Goal: Information Seeking & Learning: Compare options

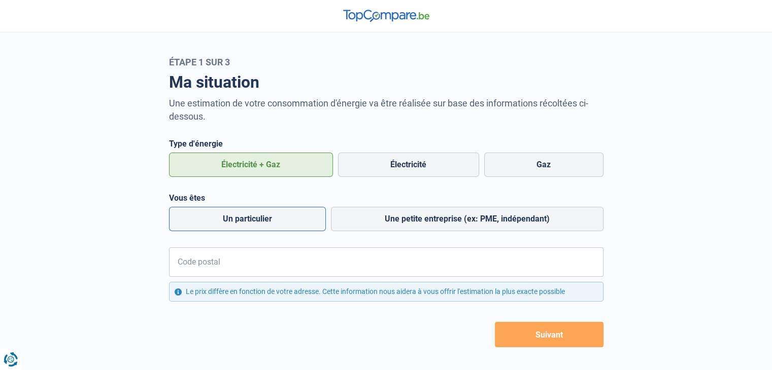
click at [268, 219] on label "Un particulier" at bounding box center [247, 219] width 157 height 24
click at [268, 219] on input "Un particulier" at bounding box center [247, 219] width 157 height 24
radio input "true"
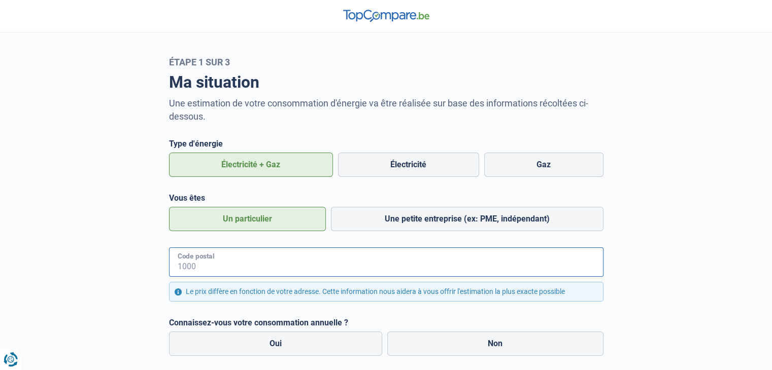
click at [258, 258] on input "Code postal" at bounding box center [386, 262] width 434 height 29
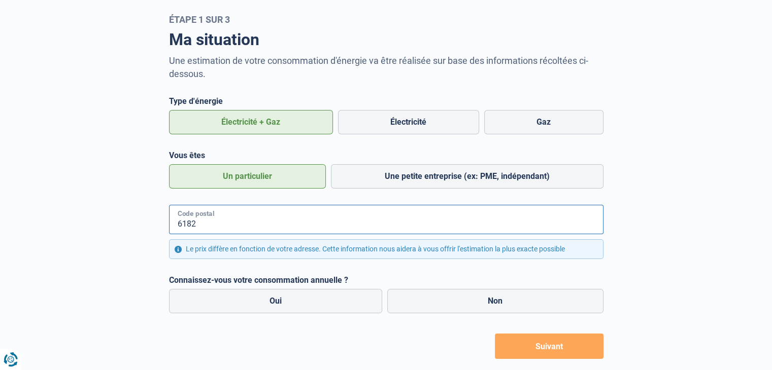
scroll to position [66, 0]
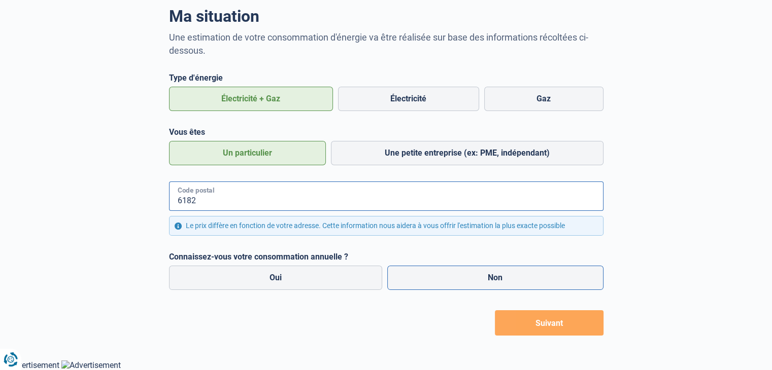
type input "6182"
click at [430, 271] on label "Non" at bounding box center [495, 278] width 216 height 24
click at [430, 271] on input "Non" at bounding box center [495, 278] width 216 height 24
radio input "true"
radio input "false"
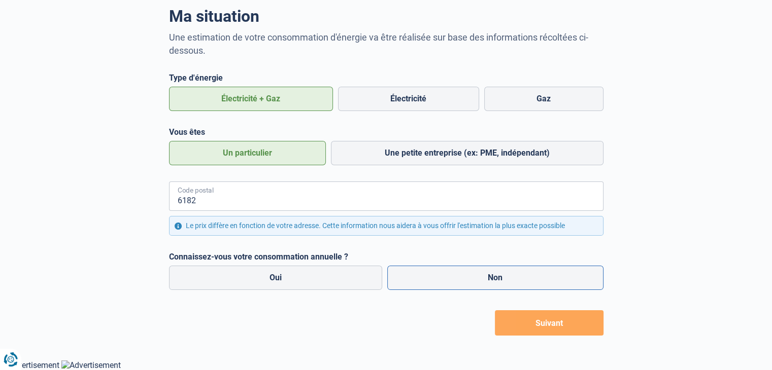
radio input "true"
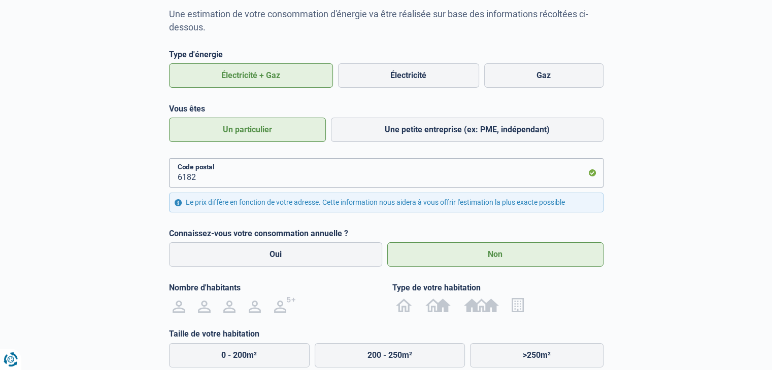
scroll to position [166, 0]
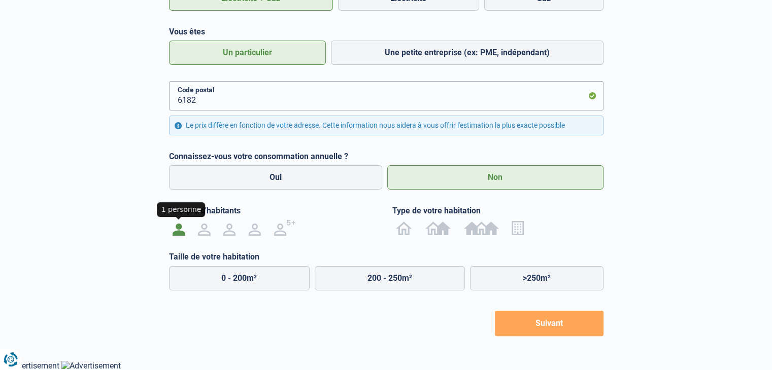
click at [178, 229] on img at bounding box center [178, 228] width 12 height 16
click at [178, 229] on input "radio" at bounding box center [178, 228] width 25 height 16
radio input "true"
drag, startPoint x: 403, startPoint y: 230, endPoint x: 308, endPoint y: 278, distance: 105.7
click at [0, 0] on img at bounding box center [0, 0] width 0 height 0
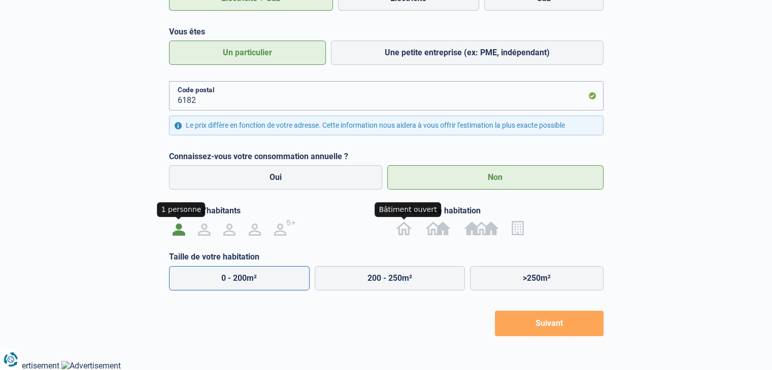
click at [402, 230] on input "radio" at bounding box center [404, 228] width 29 height 16
radio input "true"
click at [286, 278] on label "0 - 200m²" at bounding box center [239, 278] width 141 height 24
click at [286, 278] on input "0 - 200m²" at bounding box center [239, 278] width 141 height 24
radio input "true"
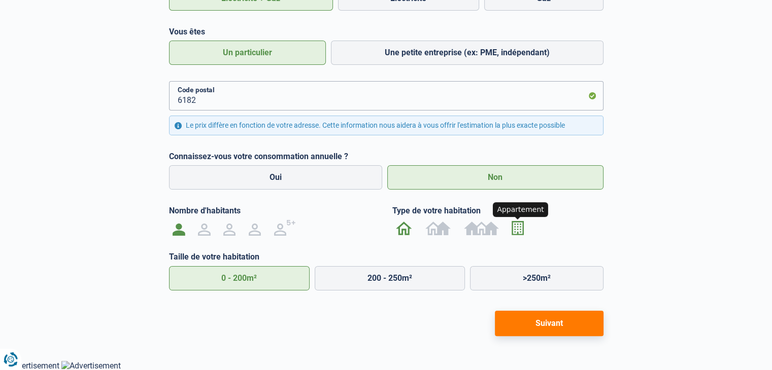
click at [525, 234] on label at bounding box center [517, 228] width 25 height 16
click at [525, 234] on input "radio" at bounding box center [517, 228] width 25 height 16
radio input "true"
radio input "false"
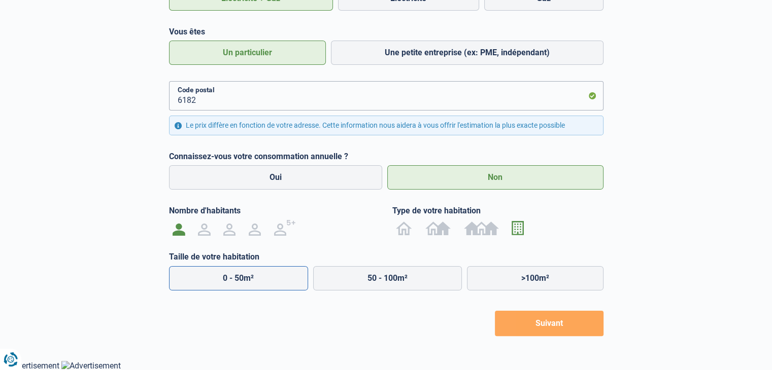
click at [246, 281] on label "0 - 50m²" at bounding box center [238, 278] width 139 height 24
click at [246, 281] on input "0 - 50m²" at bounding box center [238, 278] width 139 height 24
radio input "true"
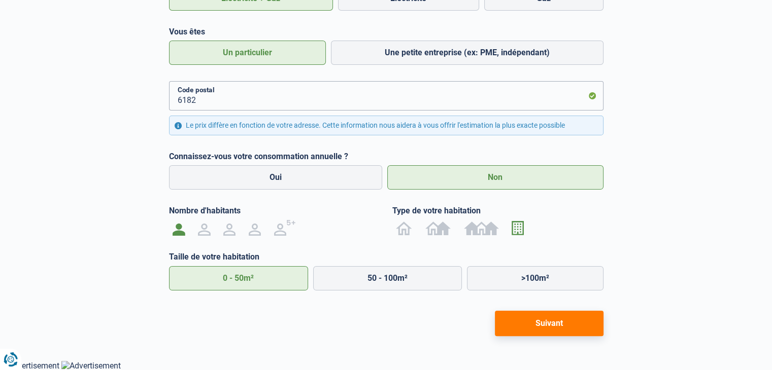
click at [560, 317] on button "Suivant" at bounding box center [549, 323] width 109 height 25
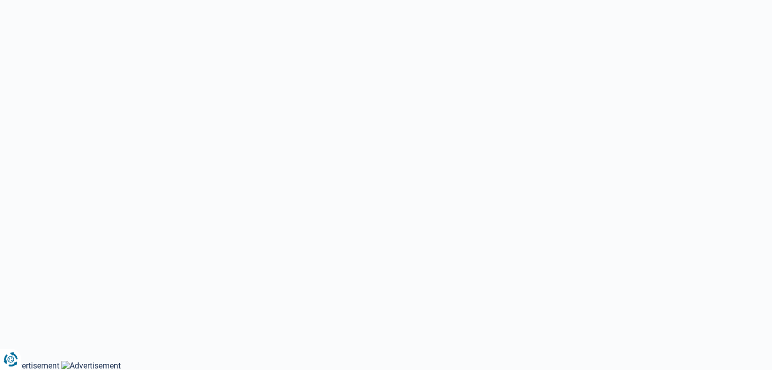
scroll to position [51, 0]
select select "Type de compteur"
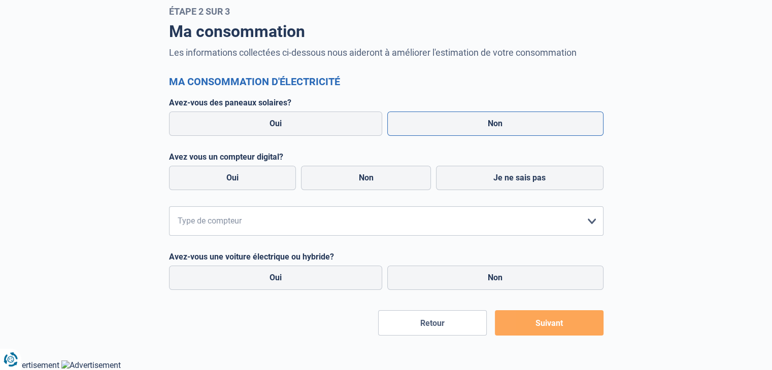
click at [457, 124] on label "Non" at bounding box center [495, 124] width 216 height 24
click at [457, 124] on input "Non" at bounding box center [495, 124] width 216 height 24
radio input "true"
radio input "false"
radio input "true"
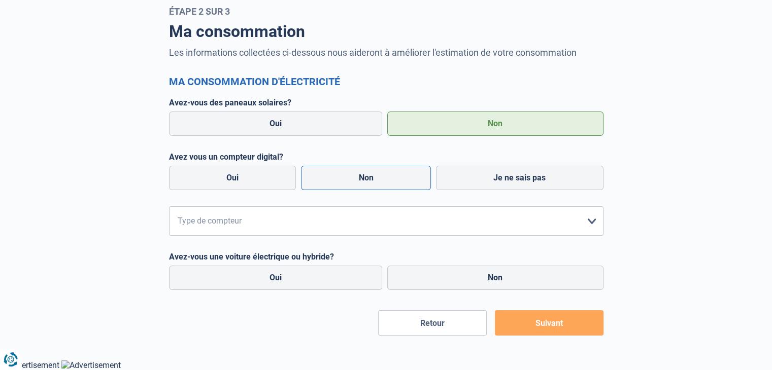
click at [396, 179] on label "Non" at bounding box center [366, 178] width 130 height 24
click at [396, 179] on input "Non" at bounding box center [366, 178] width 130 height 24
radio input "true"
radio input "false"
radio input "true"
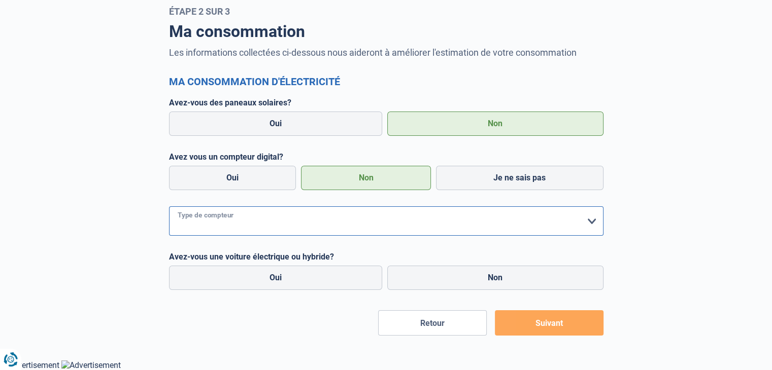
click at [374, 221] on select "form.selectOption Mono-horaire Bi-horaire Mono-horaire + exclusif nuit Bi-horai…" at bounding box center [386, 220] width 434 height 29
select select "day_night_bi_hourly"
click at [169, 206] on select "form.selectOption Mono-horaire Bi-horaire Mono-horaire + exclusif nuit Bi-horai…" at bounding box center [386, 220] width 434 height 29
click at [477, 272] on label "Non" at bounding box center [495, 278] width 216 height 24
click at [477, 272] on input "Non" at bounding box center [495, 278] width 216 height 24
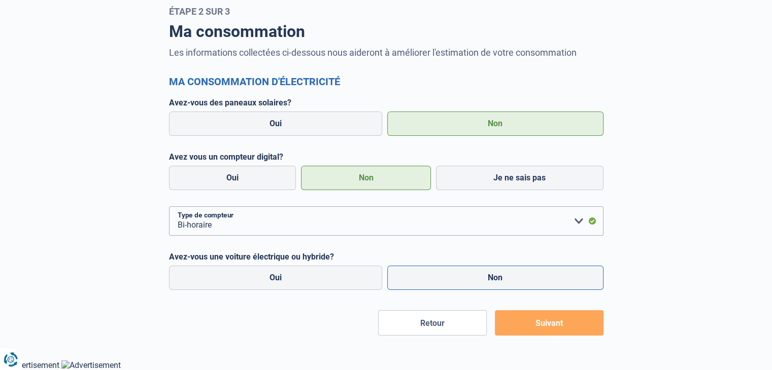
radio input "true"
radio input "false"
radio input "true"
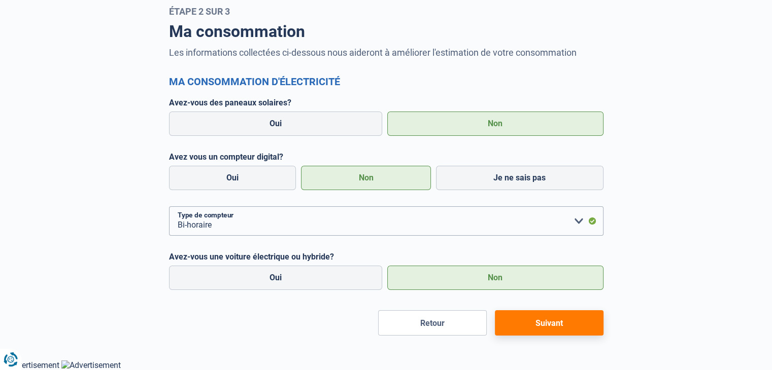
click at [580, 326] on button "Suivant" at bounding box center [549, 322] width 109 height 25
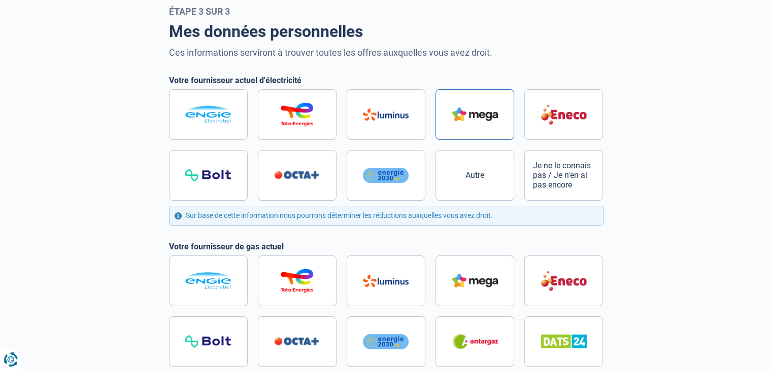
click at [463, 104] on label at bounding box center [474, 114] width 79 height 51
click at [463, 104] on input "radio" at bounding box center [386, 145] width 434 height 112
radio input "true"
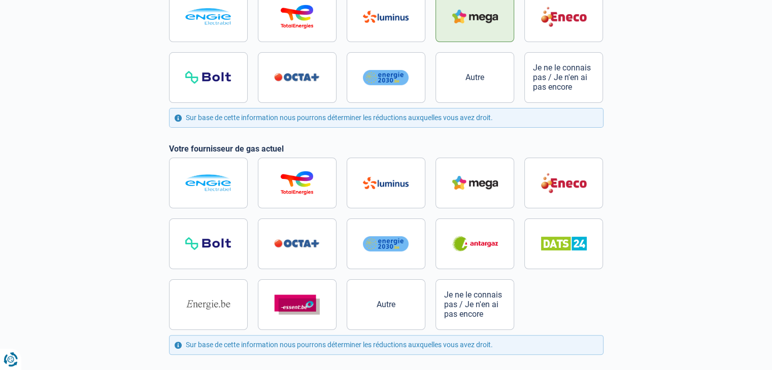
scroll to position [152, 0]
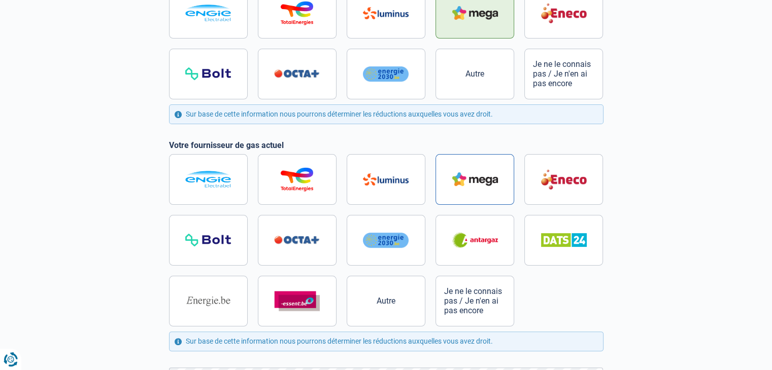
click at [495, 178] on img at bounding box center [475, 179] width 46 height 14
click at [495, 178] on input "radio" at bounding box center [386, 240] width 434 height 172
radio input "true"
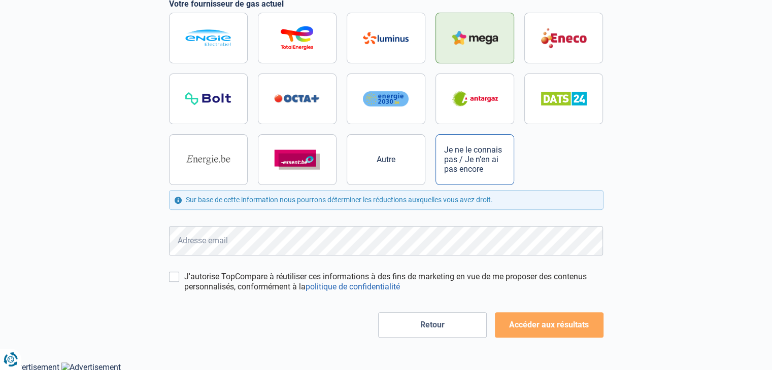
scroll to position [295, 0]
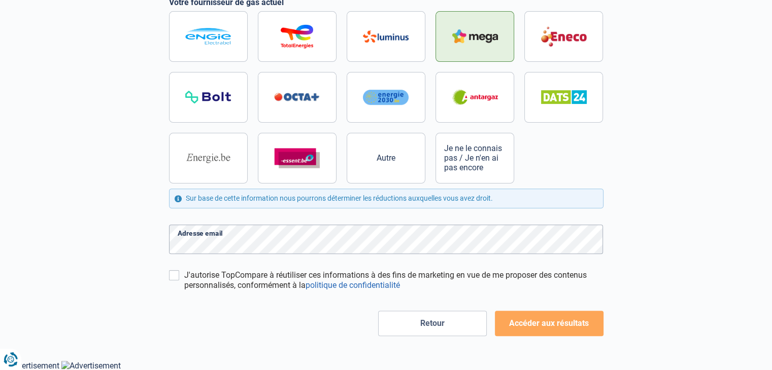
click at [220, 283] on label "J'autorise TopCompare à réutiliser ces informations à des fins de marketing en …" at bounding box center [393, 280] width 419 height 20
click at [179, 281] on input "J'autorise TopCompare à réutiliser ces informations à des fins de marketing en …" at bounding box center [174, 275] width 10 height 10
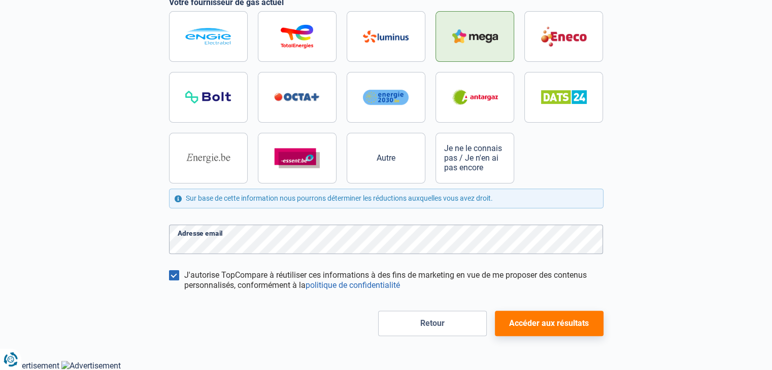
click at [220, 283] on label "J'autorise TopCompare à réutiliser ces informations à des fins de marketing en …" at bounding box center [393, 280] width 419 height 20
click at [179, 281] on input "J'autorise TopCompare à réutiliser ces informations à des fins de marketing en …" at bounding box center [174, 275] width 10 height 10
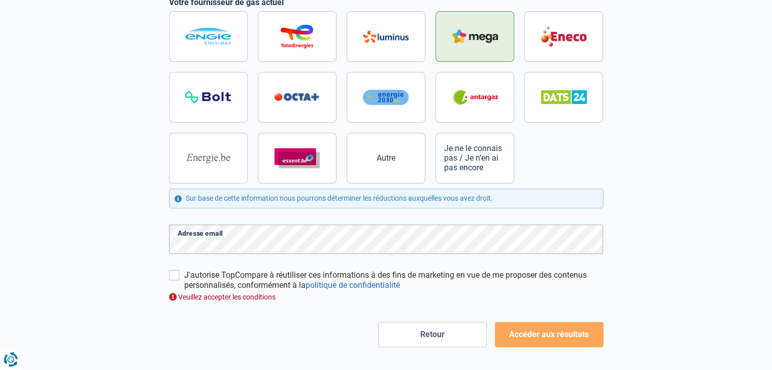
click at [280, 277] on label "J'autorise TopCompare à réutiliser ces informations à des fins de marketing en …" at bounding box center [393, 280] width 419 height 20
click at [179, 277] on input "J'autorise TopCompare à réutiliser ces informations à des fins de marketing en …" at bounding box center [174, 275] width 10 height 10
checkbox input "true"
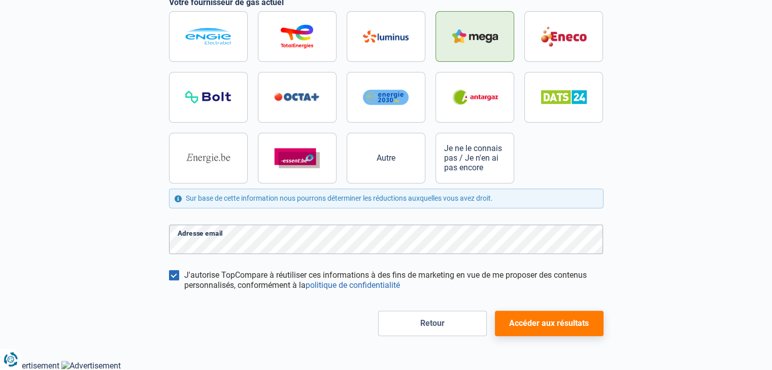
click at [543, 321] on button "Accéder aux résultats" at bounding box center [549, 323] width 109 height 25
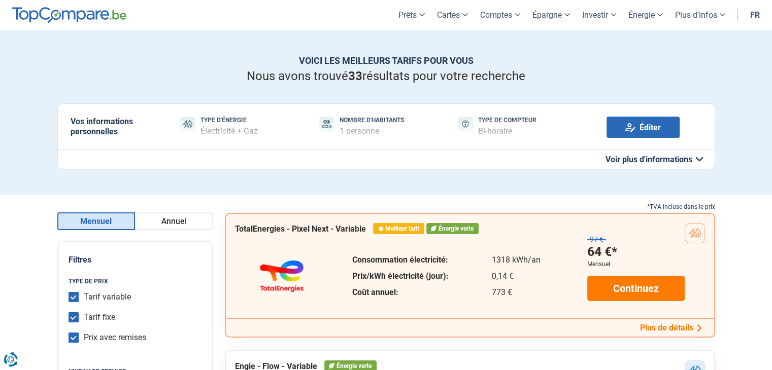
click at [664, 160] on button "Voir plus d'informations" at bounding box center [385, 159] width 657 height 20
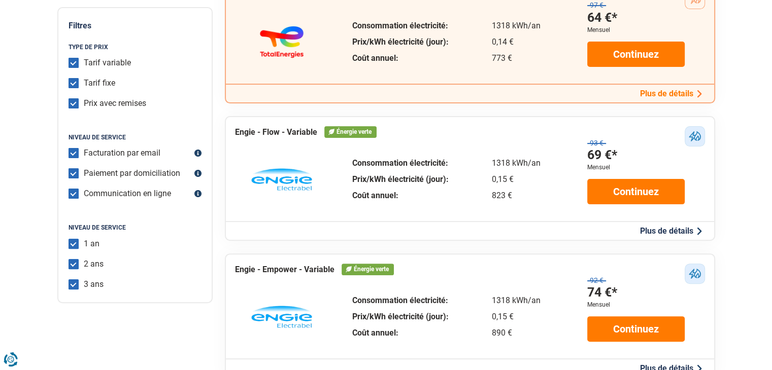
scroll to position [304, 0]
